Goal: Task Accomplishment & Management: Use online tool/utility

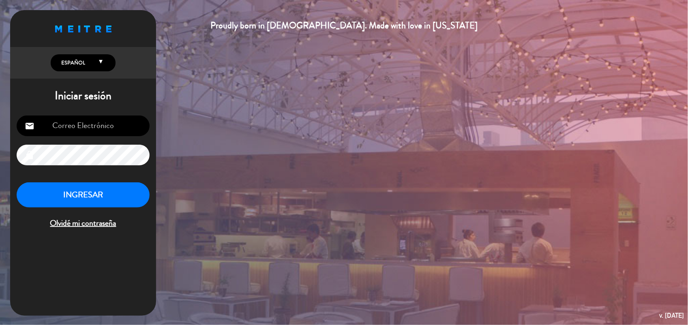
type input "[EMAIL_ADDRESS][DOMAIN_NAME]"
click at [122, 193] on button "INGRESAR" at bounding box center [83, 195] width 133 height 26
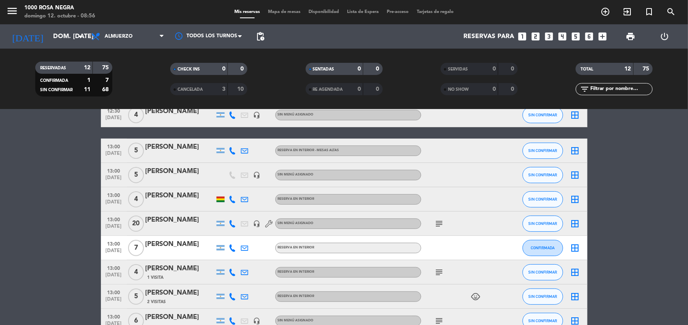
scroll to position [80, 0]
click at [81, 39] on icon "arrow_drop_down" at bounding box center [80, 37] width 10 height 10
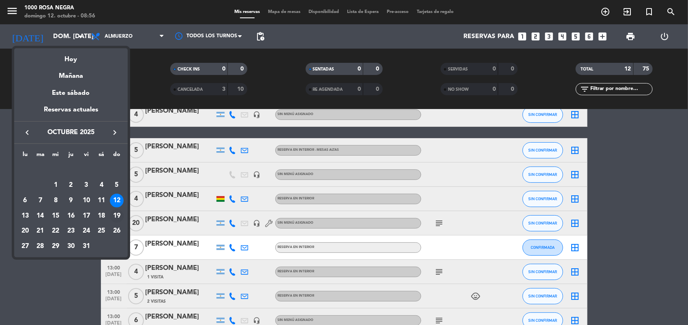
click at [118, 215] on div "19" at bounding box center [117, 216] width 14 height 14
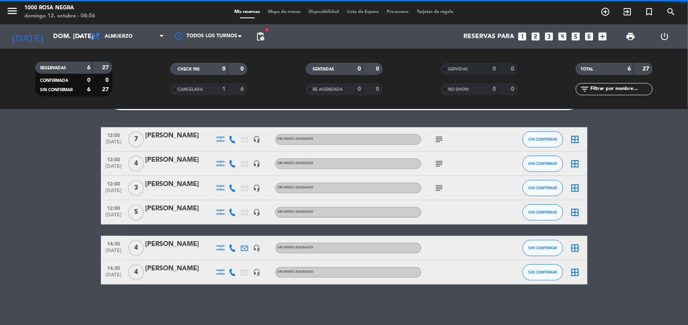
scroll to position [92, 0]
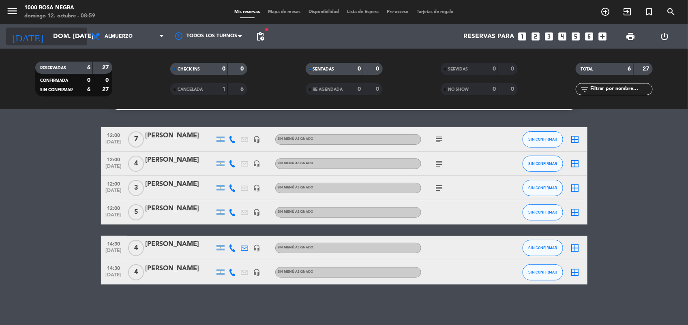
click at [76, 32] on icon "arrow_drop_down" at bounding box center [80, 37] width 10 height 10
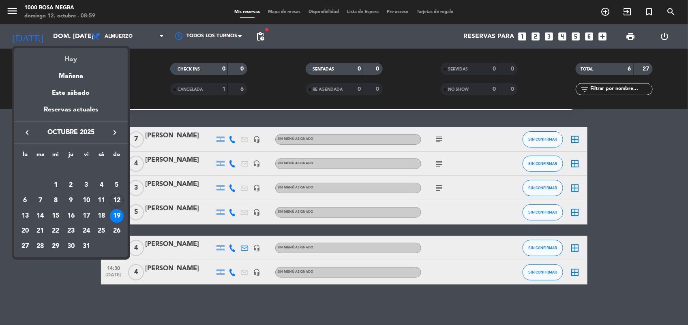
click at [86, 55] on div "Hoy" at bounding box center [70, 56] width 113 height 17
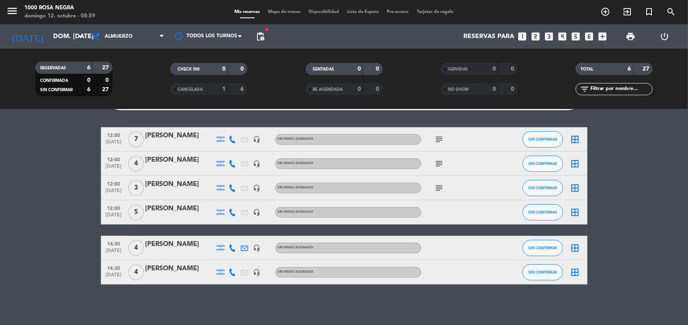
type input "dom. [DATE]"
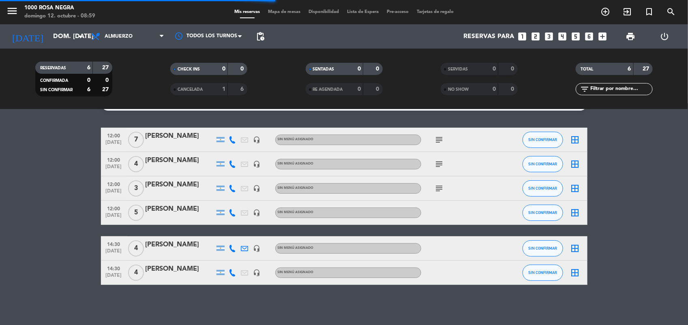
scroll to position [80, 0]
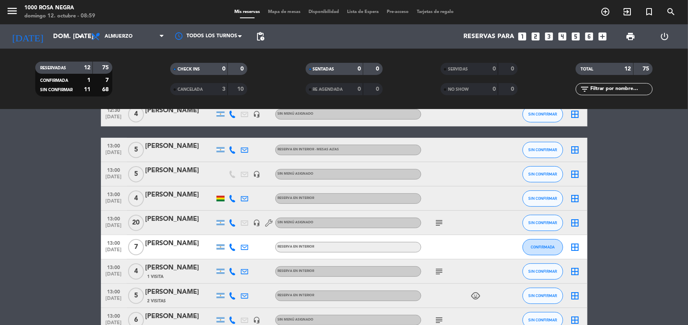
click at [440, 219] on icon "subject" at bounding box center [439, 223] width 10 height 10
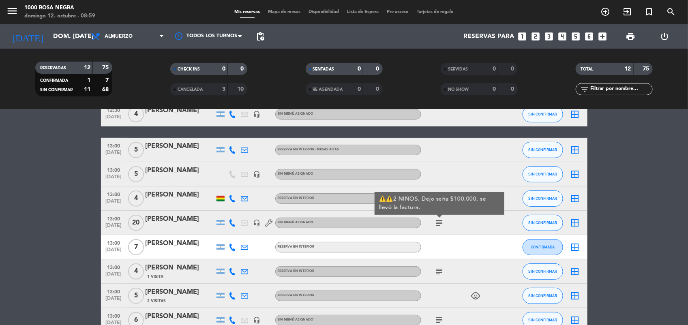
click at [164, 220] on div "[PERSON_NAME]" at bounding box center [179, 219] width 69 height 11
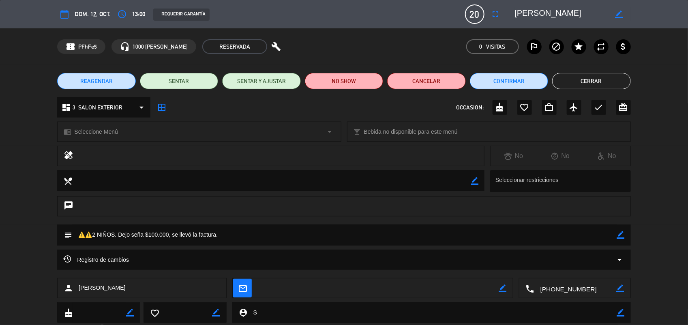
drag, startPoint x: 581, startPoint y: 84, endPoint x: 638, endPoint y: 63, distance: 61.1
click at [638, 63] on div "confirmation_number PFhFe5 headset_mic 1000 [PERSON_NAME] RESERVADA build 0 Vis…" at bounding box center [344, 46] width 688 height 36
click at [622, 74] on button "Cerrar" at bounding box center [591, 81] width 78 height 16
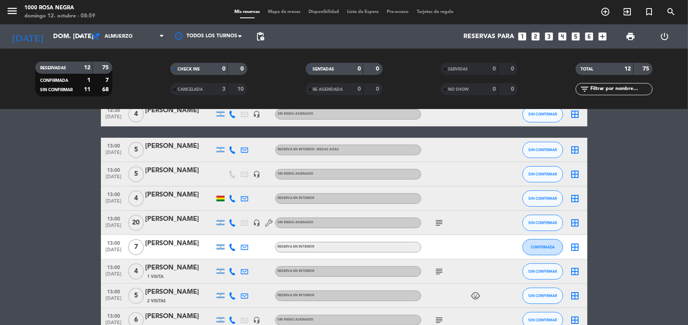
click at [441, 267] on icon "subject" at bounding box center [439, 272] width 10 height 10
click at [631, 241] on bookings-row "12:00 [DATE] 5 [PERSON_NAME] headset_mic Sin menú asignado SIN CONFIRMAR border…" at bounding box center [344, 223] width 688 height 314
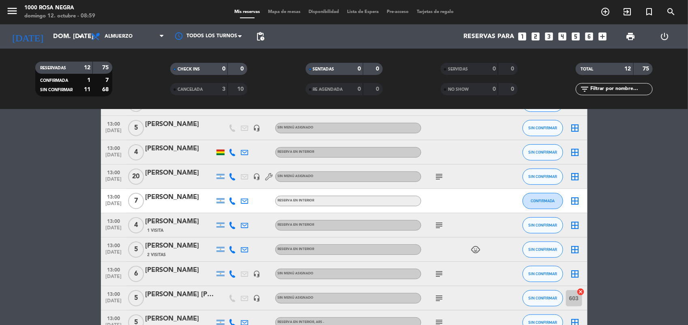
scroll to position [127, 0]
click at [438, 271] on icon "subject" at bounding box center [439, 274] width 10 height 10
click at [576, 272] on icon "border_all" at bounding box center [575, 274] width 10 height 10
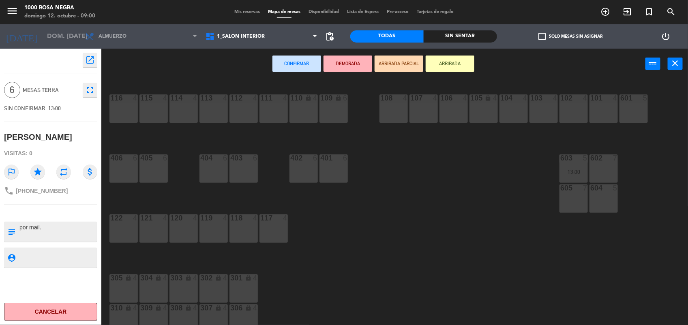
click at [606, 169] on div "602 7" at bounding box center [603, 168] width 28 height 28
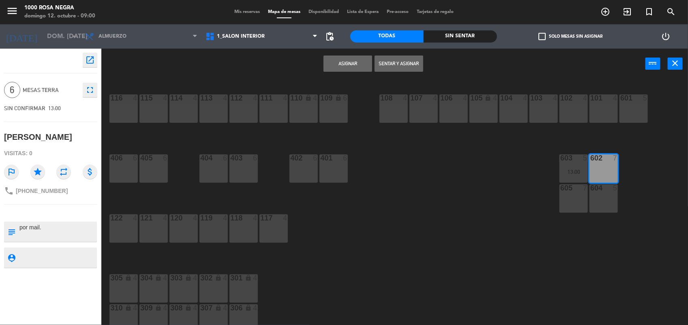
click at [352, 67] on button "Asignar" at bounding box center [347, 64] width 49 height 16
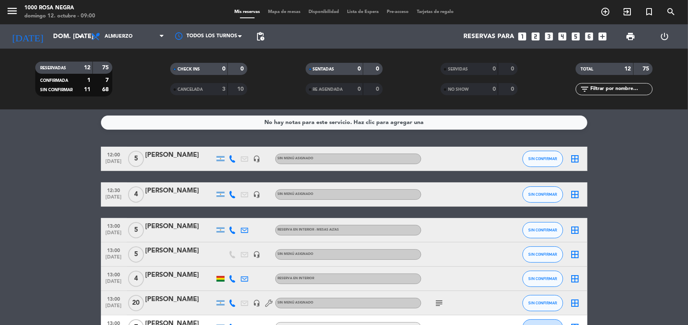
click at [575, 161] on icon "border_all" at bounding box center [575, 159] width 10 height 10
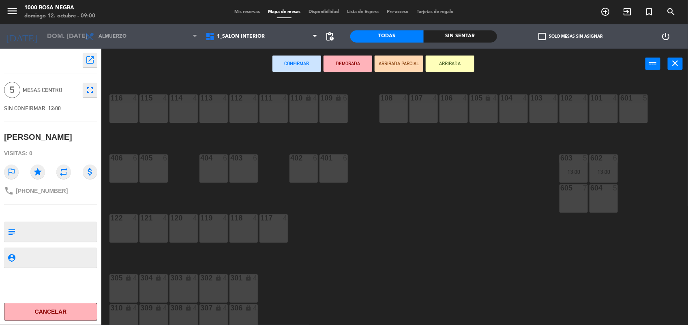
click at [610, 203] on div "604 5" at bounding box center [603, 198] width 28 height 28
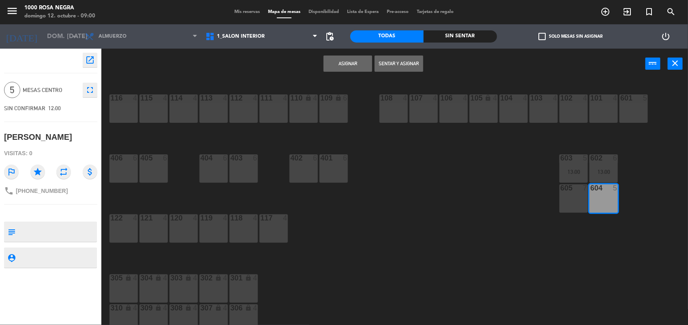
click at [366, 65] on button "Asignar" at bounding box center [347, 64] width 49 height 16
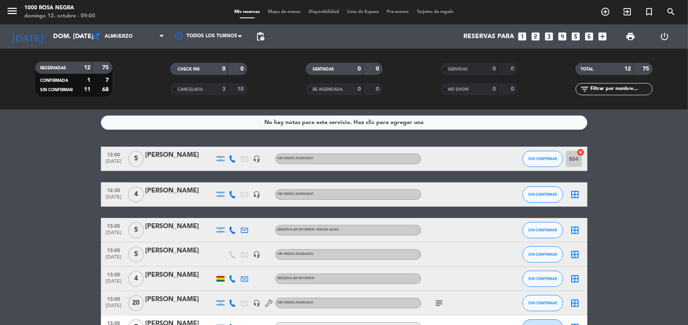
click at [575, 191] on icon "border_all" at bounding box center [575, 195] width 10 height 10
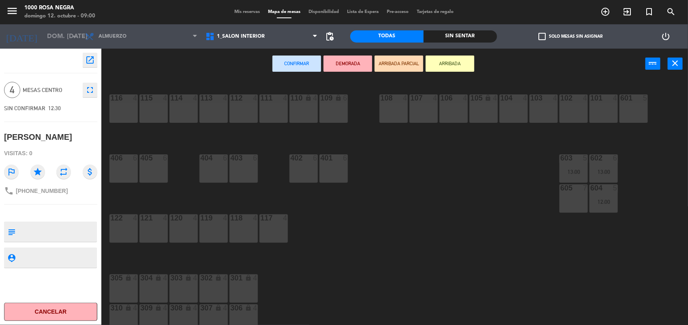
click at [530, 113] on div "103 4" at bounding box center [543, 108] width 28 height 28
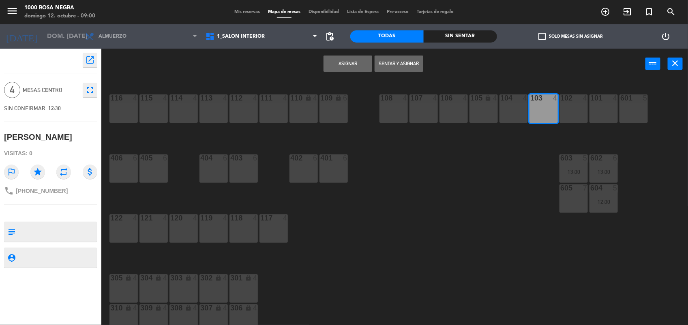
click at [343, 60] on button "Asignar" at bounding box center [347, 64] width 49 height 16
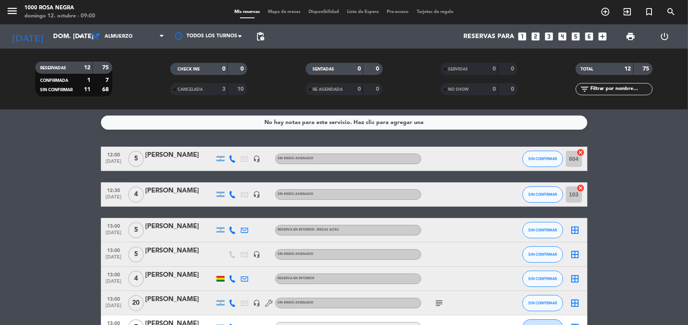
click at [570, 222] on div "border_all" at bounding box center [575, 230] width 24 height 24
click at [575, 232] on icon "border_all" at bounding box center [575, 230] width 10 height 10
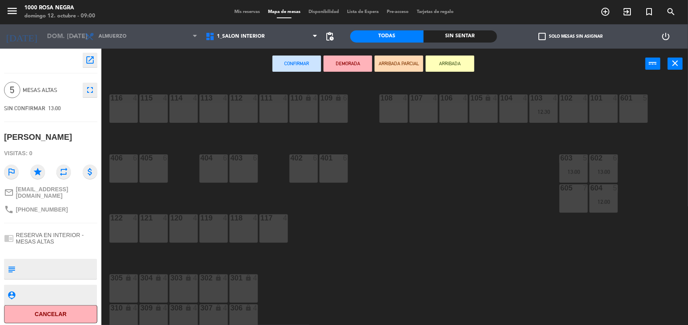
scroll to position [43, 0]
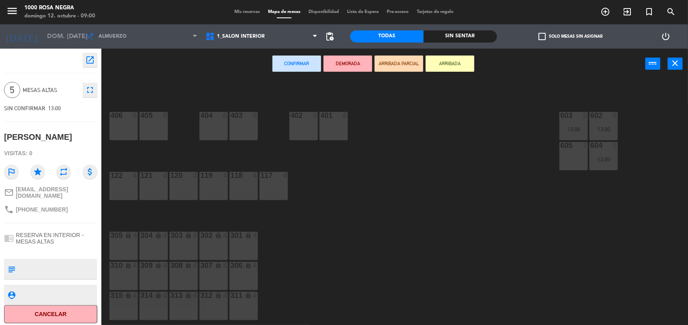
click at [212, 273] on div "307 lock 4" at bounding box center [213, 276] width 28 height 28
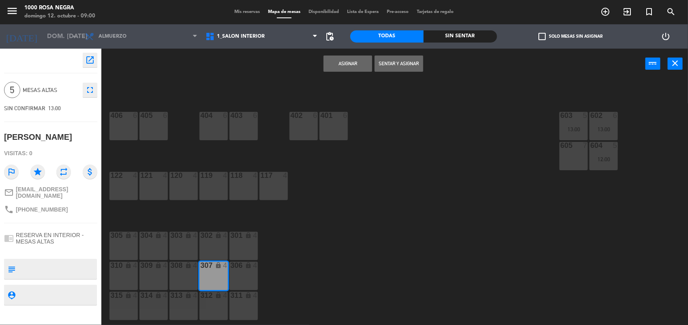
click at [345, 67] on button "Asignar" at bounding box center [347, 64] width 49 height 16
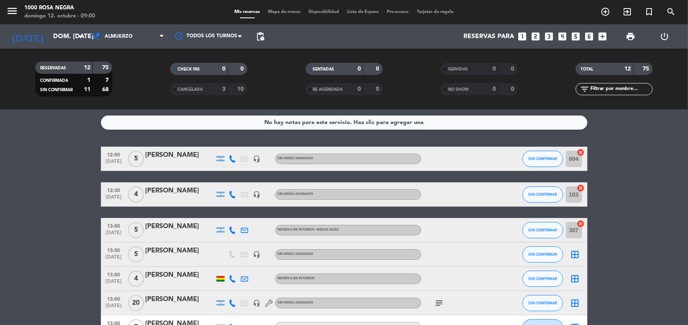
click at [574, 252] on icon "border_all" at bounding box center [575, 255] width 10 height 10
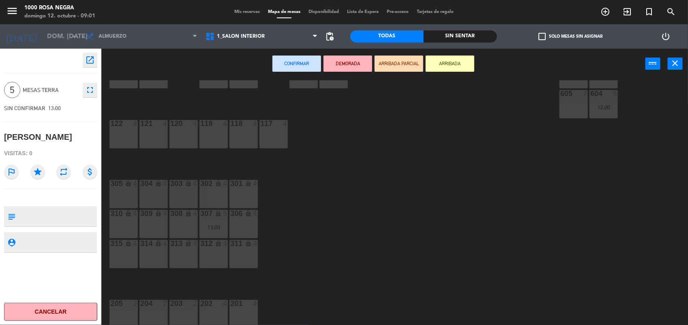
scroll to position [96, 0]
click at [223, 257] on div "312 lock 4" at bounding box center [213, 252] width 28 height 28
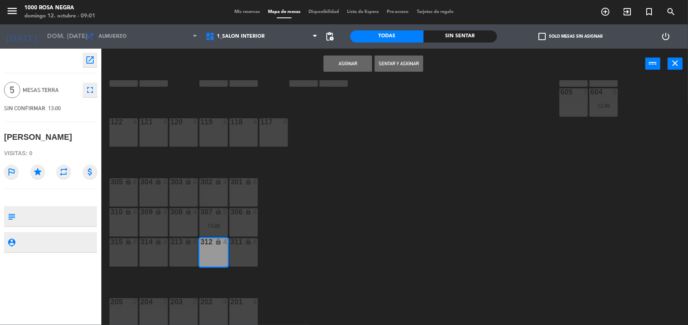
click at [342, 62] on button "Asignar" at bounding box center [347, 64] width 49 height 16
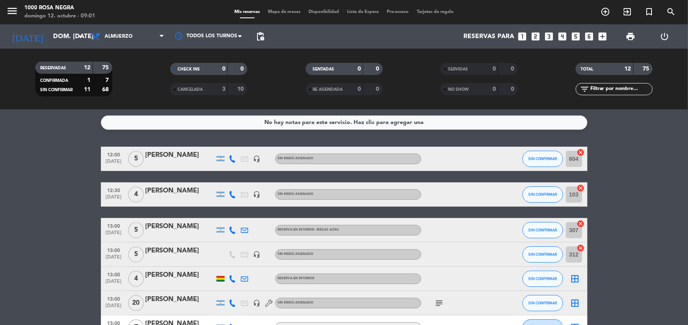
click at [577, 277] on icon "border_all" at bounding box center [575, 279] width 10 height 10
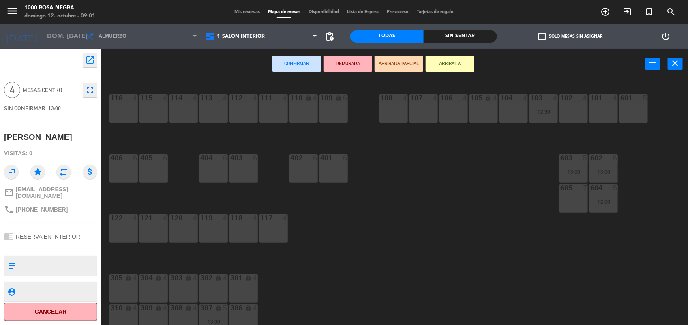
click at [241, 104] on div "112 4" at bounding box center [243, 108] width 28 height 28
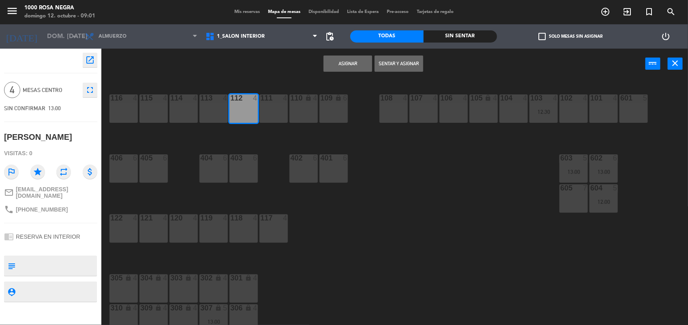
click at [334, 65] on button "Asignar" at bounding box center [347, 64] width 49 height 16
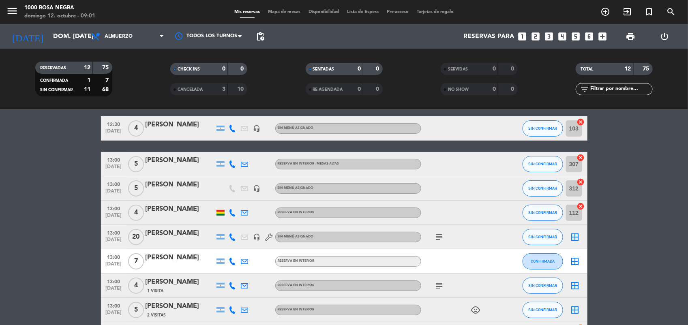
scroll to position [67, 0]
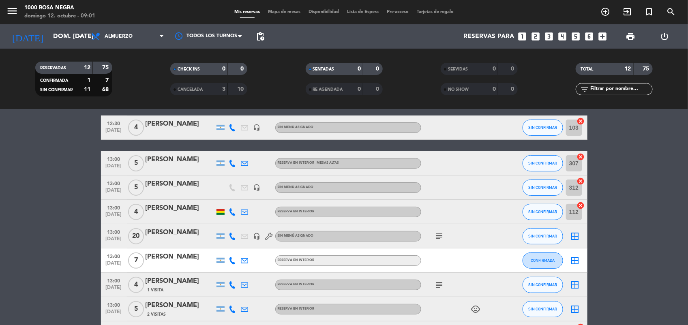
click at [575, 232] on icon "border_all" at bounding box center [575, 236] width 10 height 10
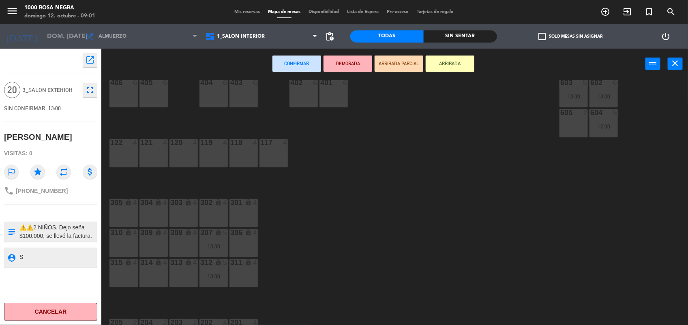
scroll to position [76, 0]
drag, startPoint x: 177, startPoint y: 209, endPoint x: 155, endPoint y: 209, distance: 21.9
click at [155, 209] on div "304 lock 4" at bounding box center [153, 213] width 28 height 28
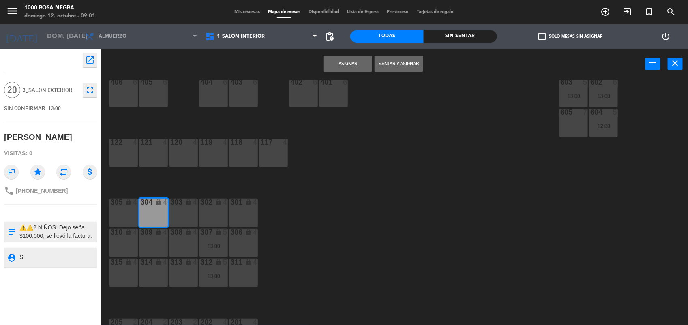
click at [179, 214] on div "303 lock 4" at bounding box center [183, 213] width 28 height 28
click at [123, 208] on div "305 lock 4" at bounding box center [123, 213] width 28 height 28
drag, startPoint x: 124, startPoint y: 235, endPoint x: 296, endPoint y: 256, distance: 173.4
drag, startPoint x: 296, startPoint y: 256, endPoint x: 190, endPoint y: 240, distance: 106.5
click at [190, 240] on div "308 lock 4" at bounding box center [183, 243] width 28 height 28
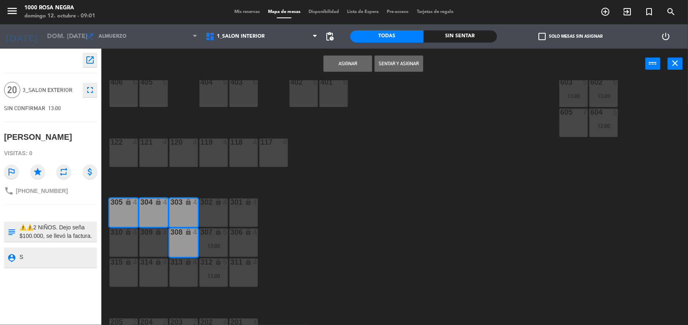
click at [158, 236] on div "309 lock 4" at bounding box center [153, 233] width 28 height 8
click at [128, 235] on div "lock" at bounding box center [123, 233] width 13 height 8
click at [348, 62] on button "Asignar" at bounding box center [347, 64] width 49 height 16
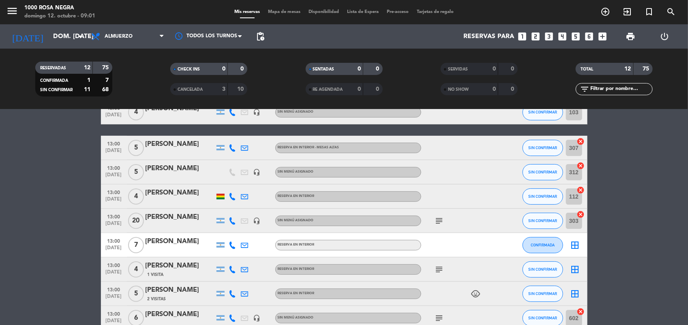
scroll to position [83, 0]
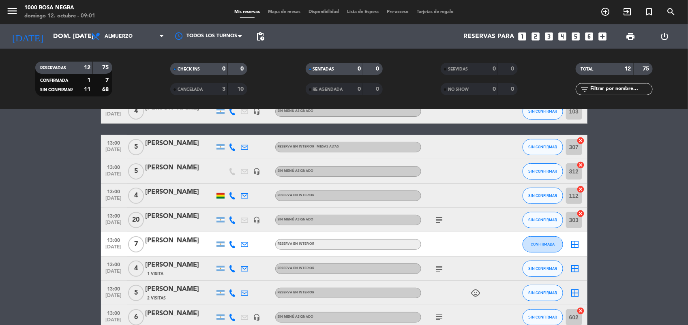
drag, startPoint x: 576, startPoint y: 246, endPoint x: 614, endPoint y: 263, distance: 41.7
click at [614, 263] on bookings-row "12:00 [DATE] 5 [PERSON_NAME] headset_mic Sin menú asignado SIN CONFIRMAR 604 ca…" at bounding box center [344, 221] width 688 height 314
click at [570, 243] on icon "border_all" at bounding box center [575, 244] width 10 height 10
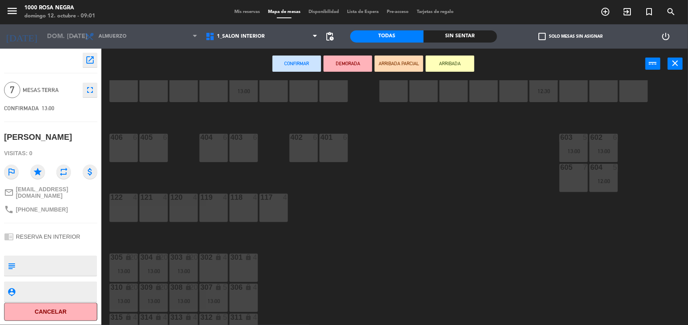
scroll to position [21, 0]
click at [575, 185] on div "605 7" at bounding box center [573, 177] width 28 height 28
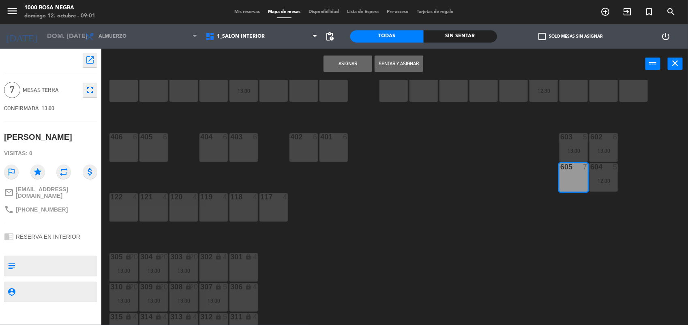
click at [367, 65] on button "Asignar" at bounding box center [347, 64] width 49 height 16
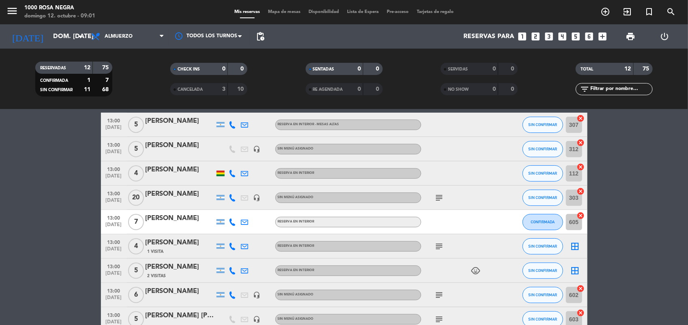
scroll to position [107, 0]
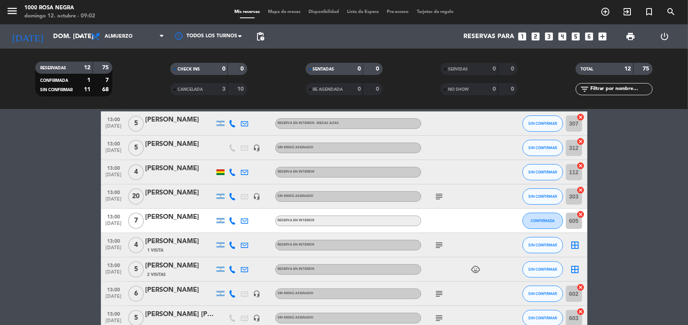
click at [574, 246] on icon "border_all" at bounding box center [575, 245] width 10 height 10
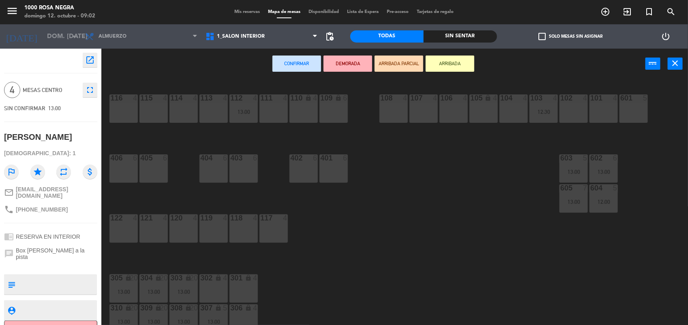
click at [393, 112] on div "108 4" at bounding box center [393, 108] width 28 height 28
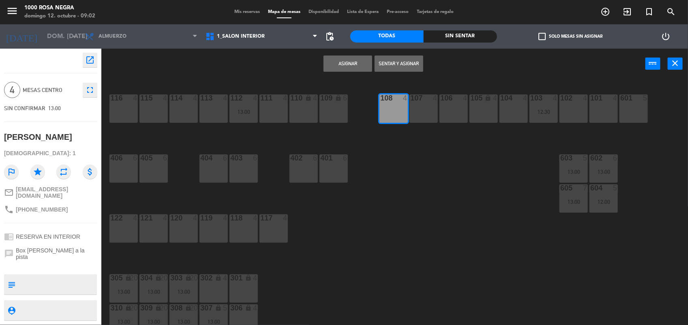
click at [358, 67] on button "Asignar" at bounding box center [347, 64] width 49 height 16
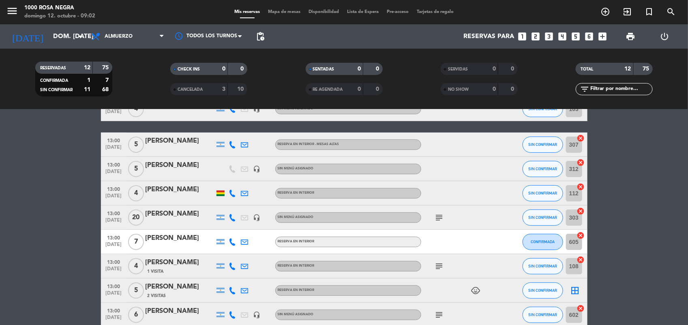
scroll to position [86, 0]
click at [578, 286] on icon "border_all" at bounding box center [575, 290] width 10 height 10
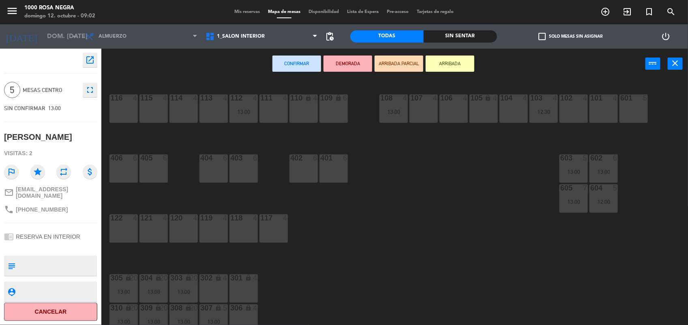
scroll to position [96, 0]
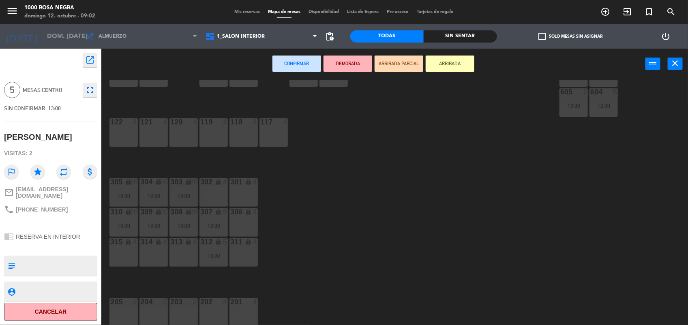
click at [127, 253] on div "315 lock 4" at bounding box center [123, 252] width 28 height 28
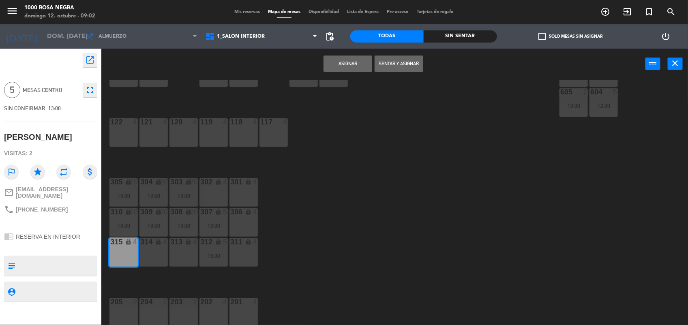
click at [367, 66] on button "Asignar" at bounding box center [347, 64] width 49 height 16
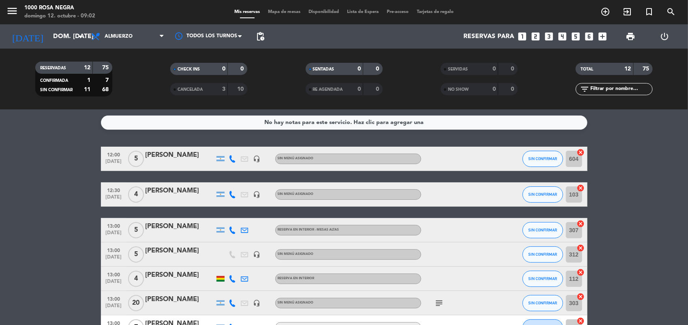
scroll to position [176, 0]
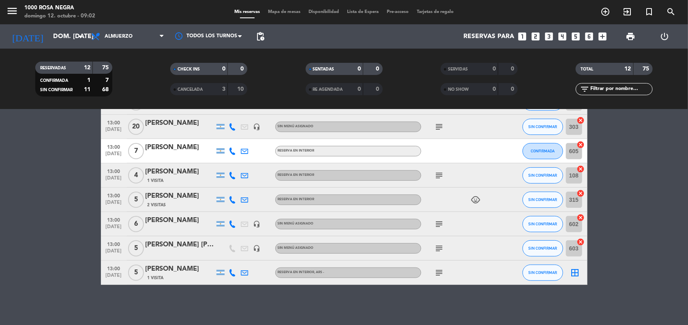
click at [577, 270] on icon "border_all" at bounding box center [575, 273] width 10 height 10
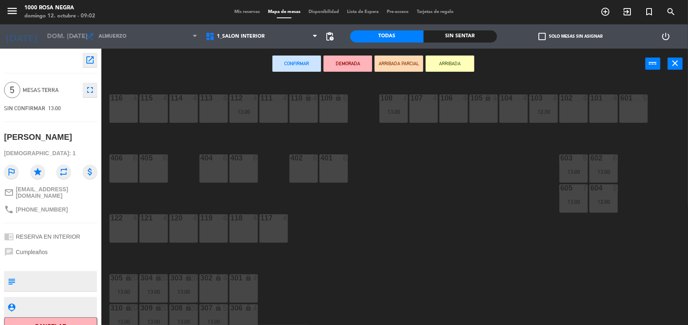
click at [150, 161] on div at bounding box center [153, 157] width 13 height 7
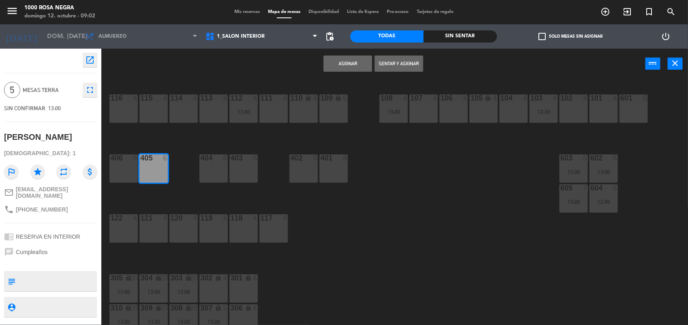
click at [339, 65] on button "Asignar" at bounding box center [347, 64] width 49 height 16
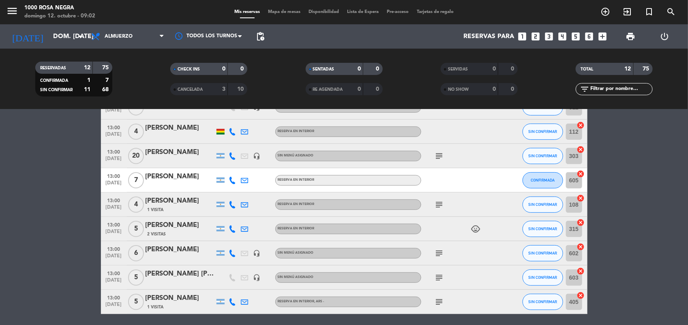
scroll to position [176, 0]
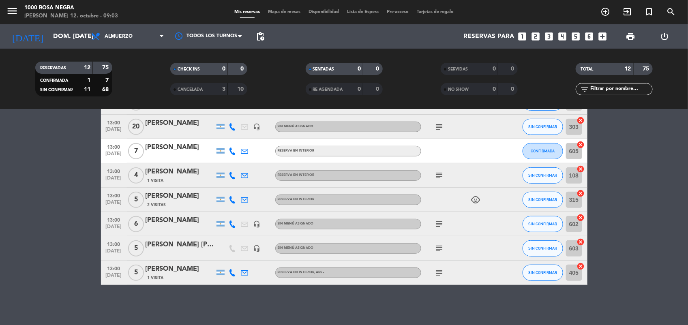
click at [578, 193] on icon "cancel" at bounding box center [581, 193] width 8 height 8
click at [577, 197] on icon "border_all" at bounding box center [575, 200] width 10 height 10
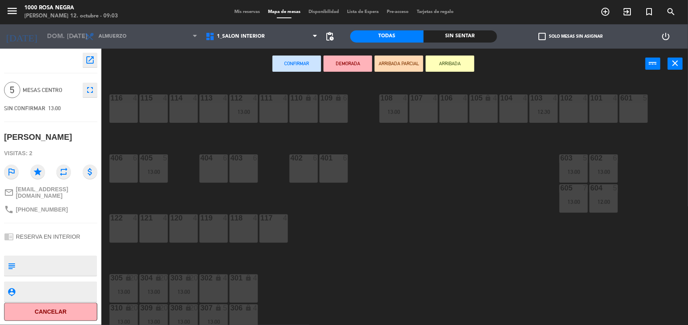
click at [214, 173] on div "404 6" at bounding box center [213, 168] width 28 height 28
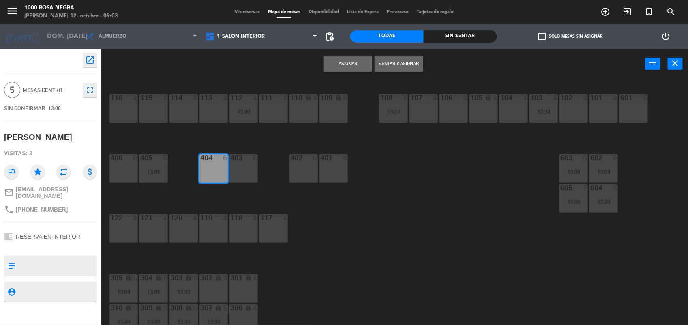
click at [337, 69] on button "Asignar" at bounding box center [347, 64] width 49 height 16
